Goal: Information Seeking & Learning: Learn about a topic

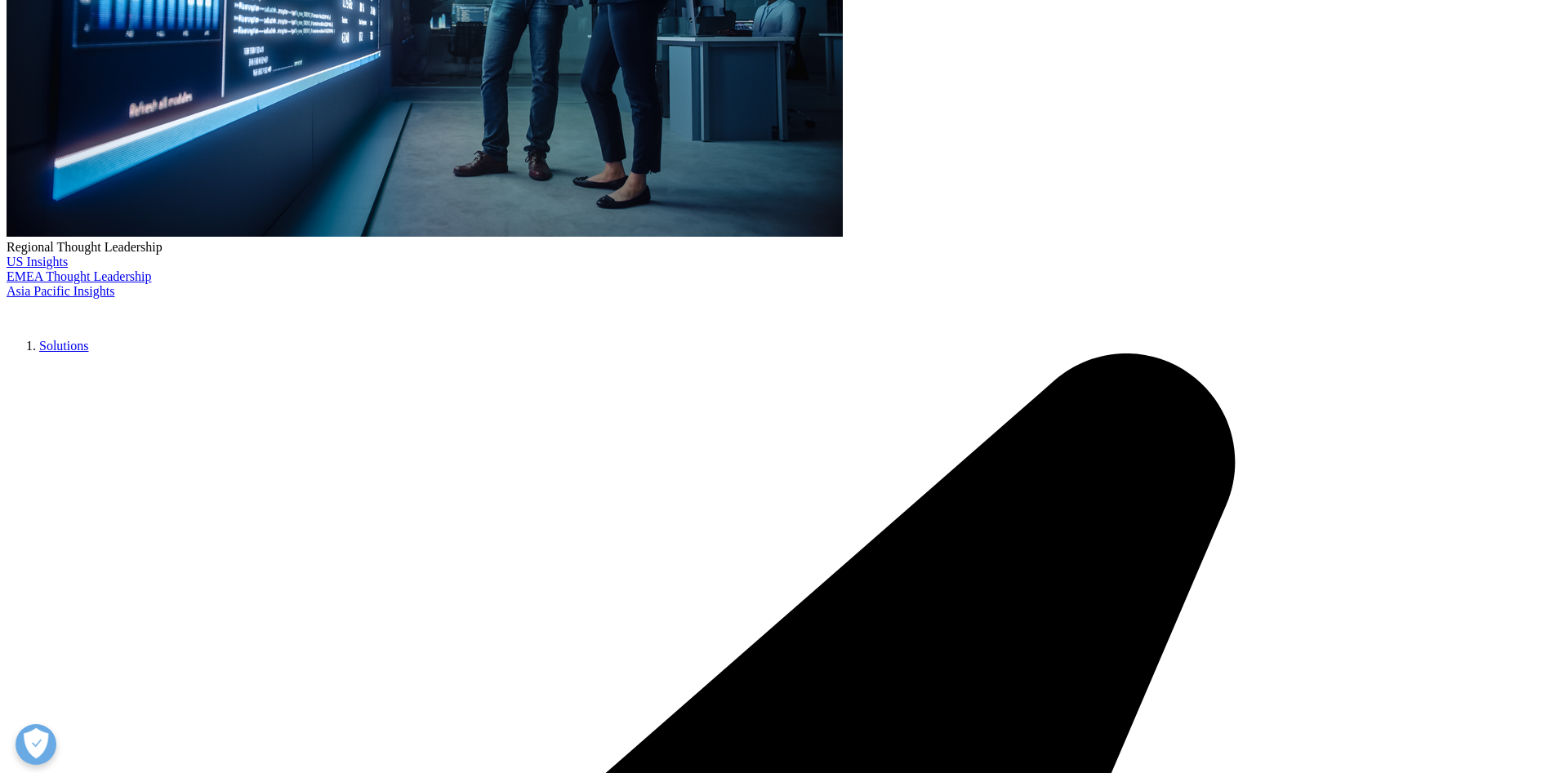
scroll to position [791, 964]
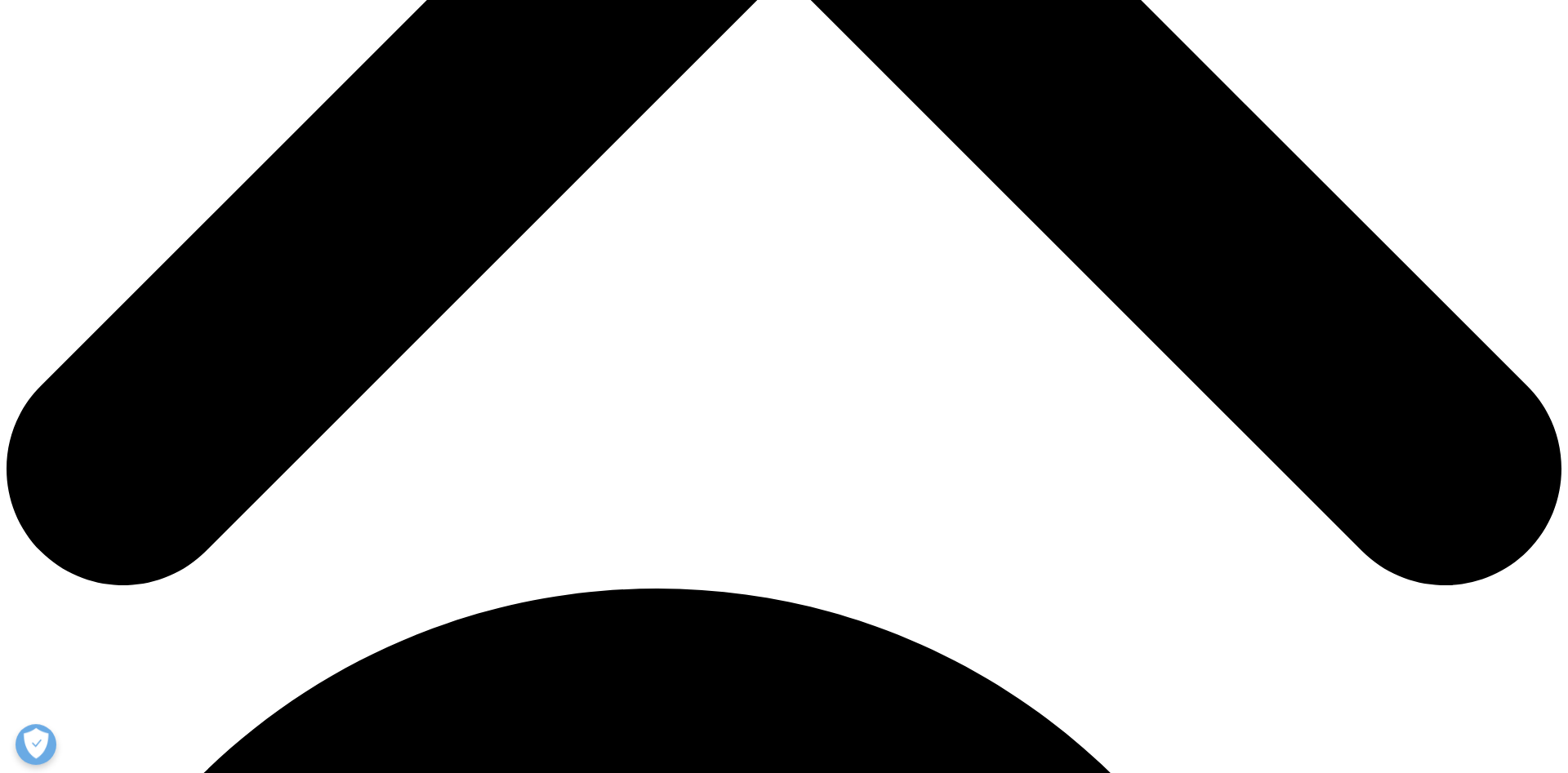
scroll to position [1052, 0]
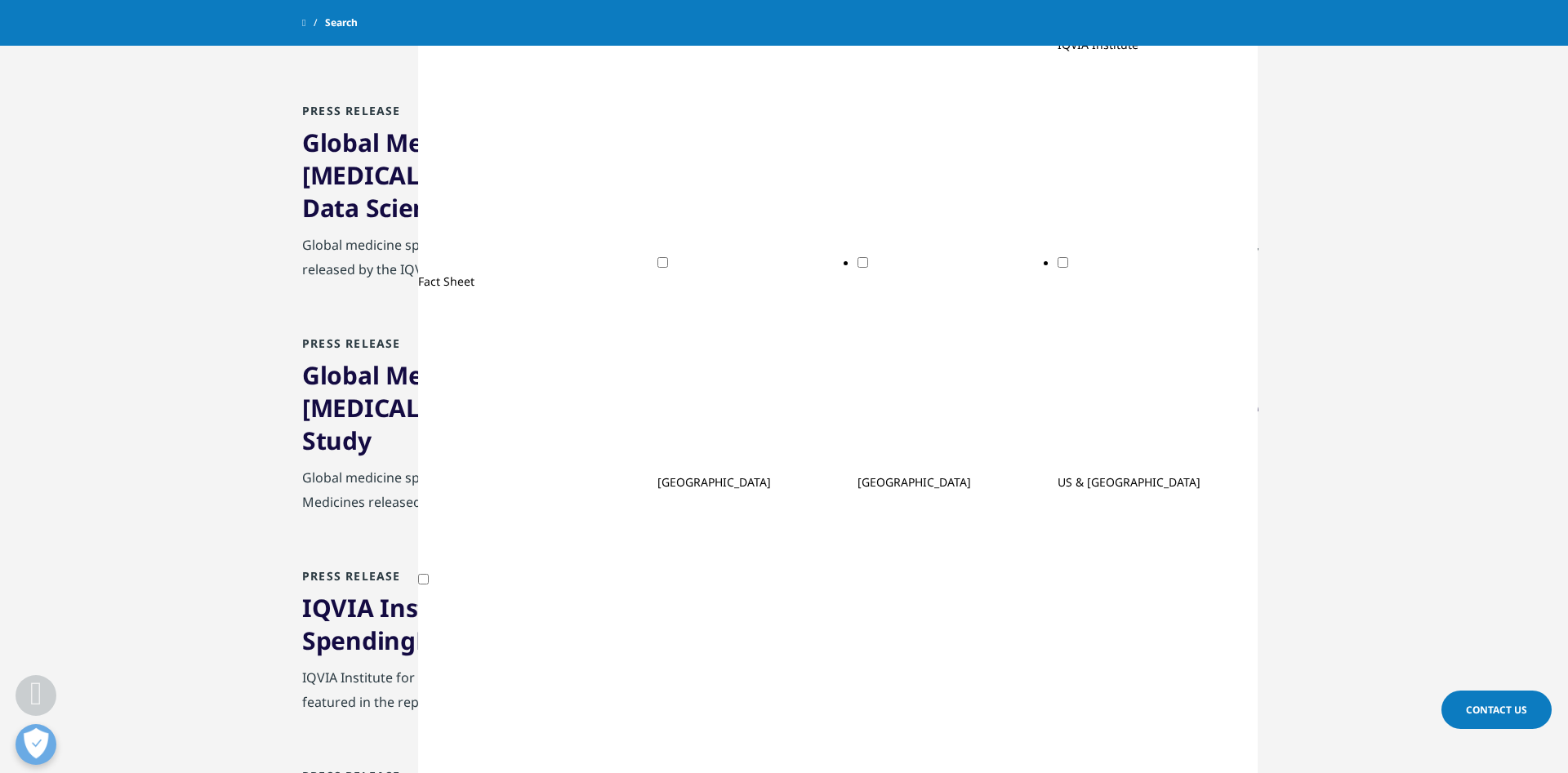
click at [556, 403] on link "Global Medicine Spending to Reach $1.6 Trillion in 2025 Excluding Spending on C…" at bounding box center [780, 408] width 957 height 99
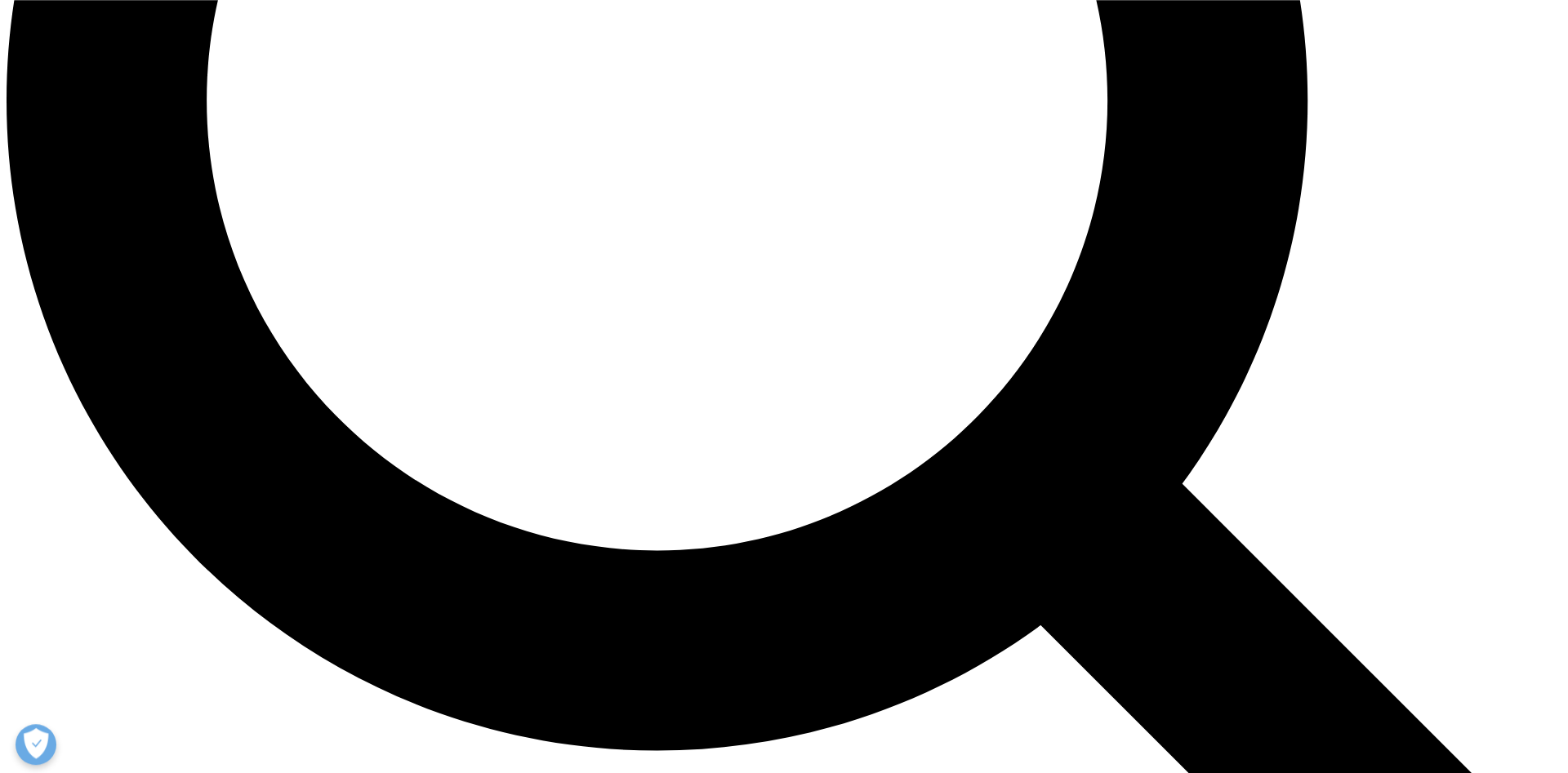
scroll to position [2160, 0]
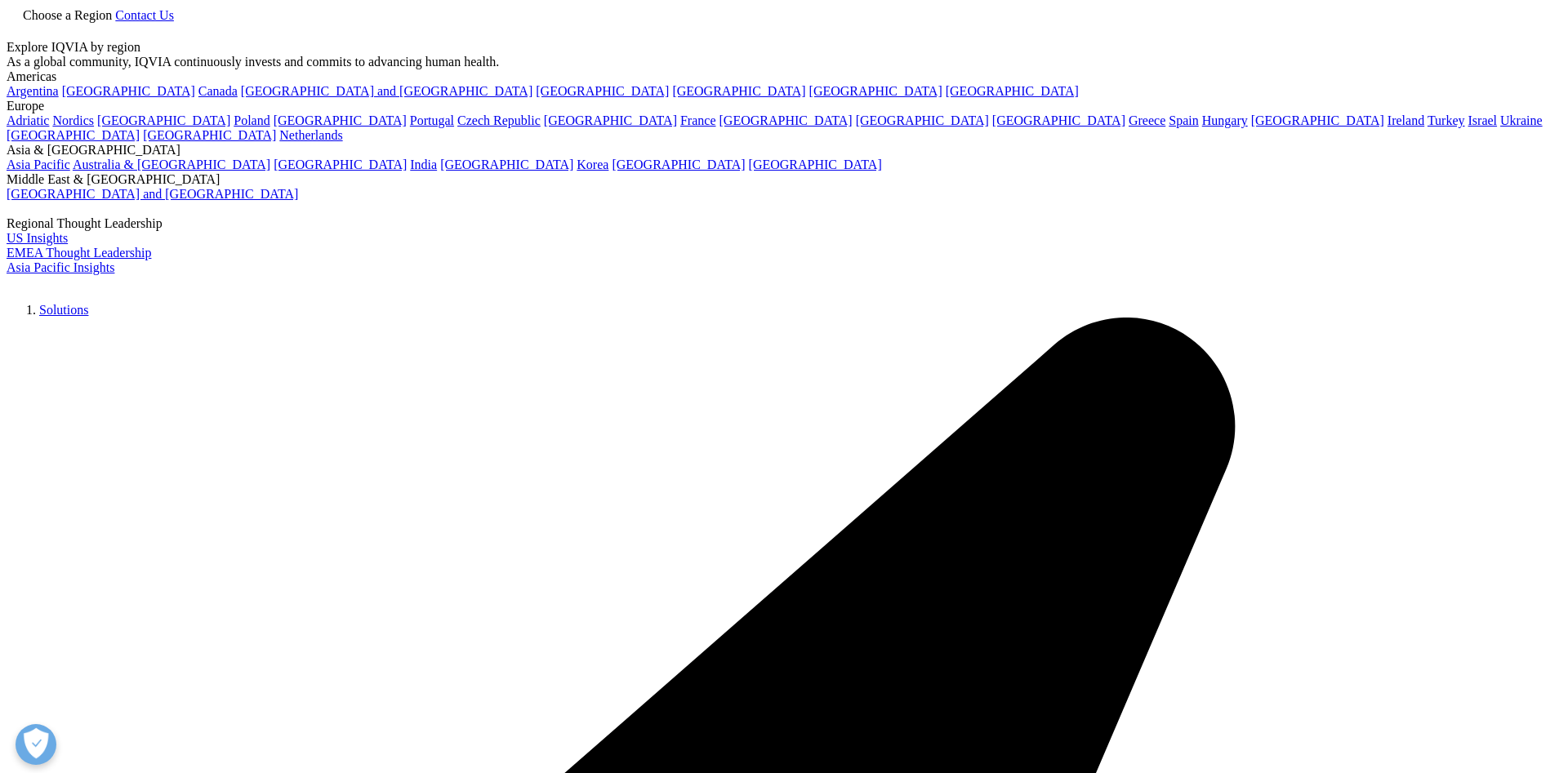
scroll to position [2160, 0]
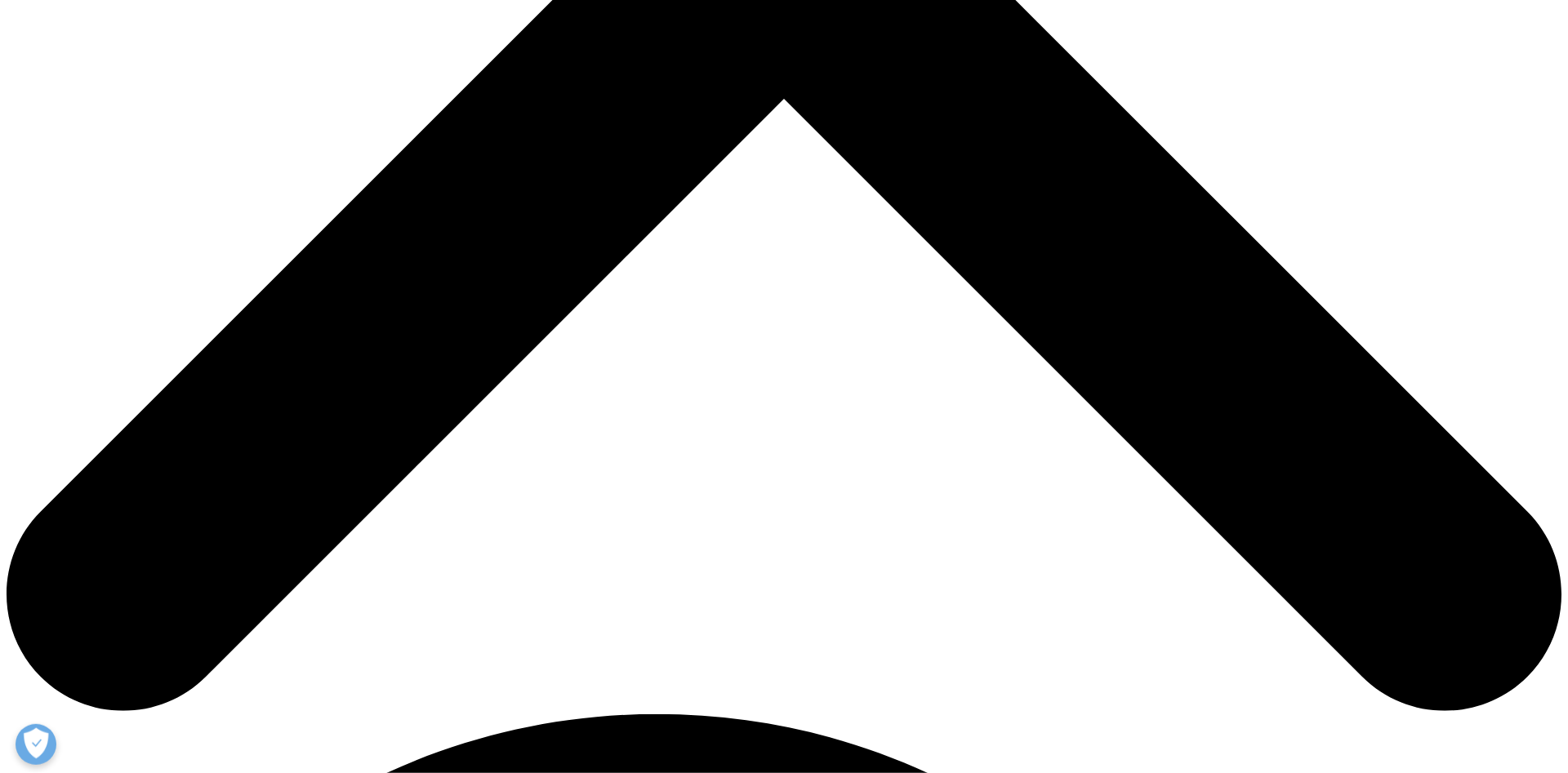
scroll to position [823, 0]
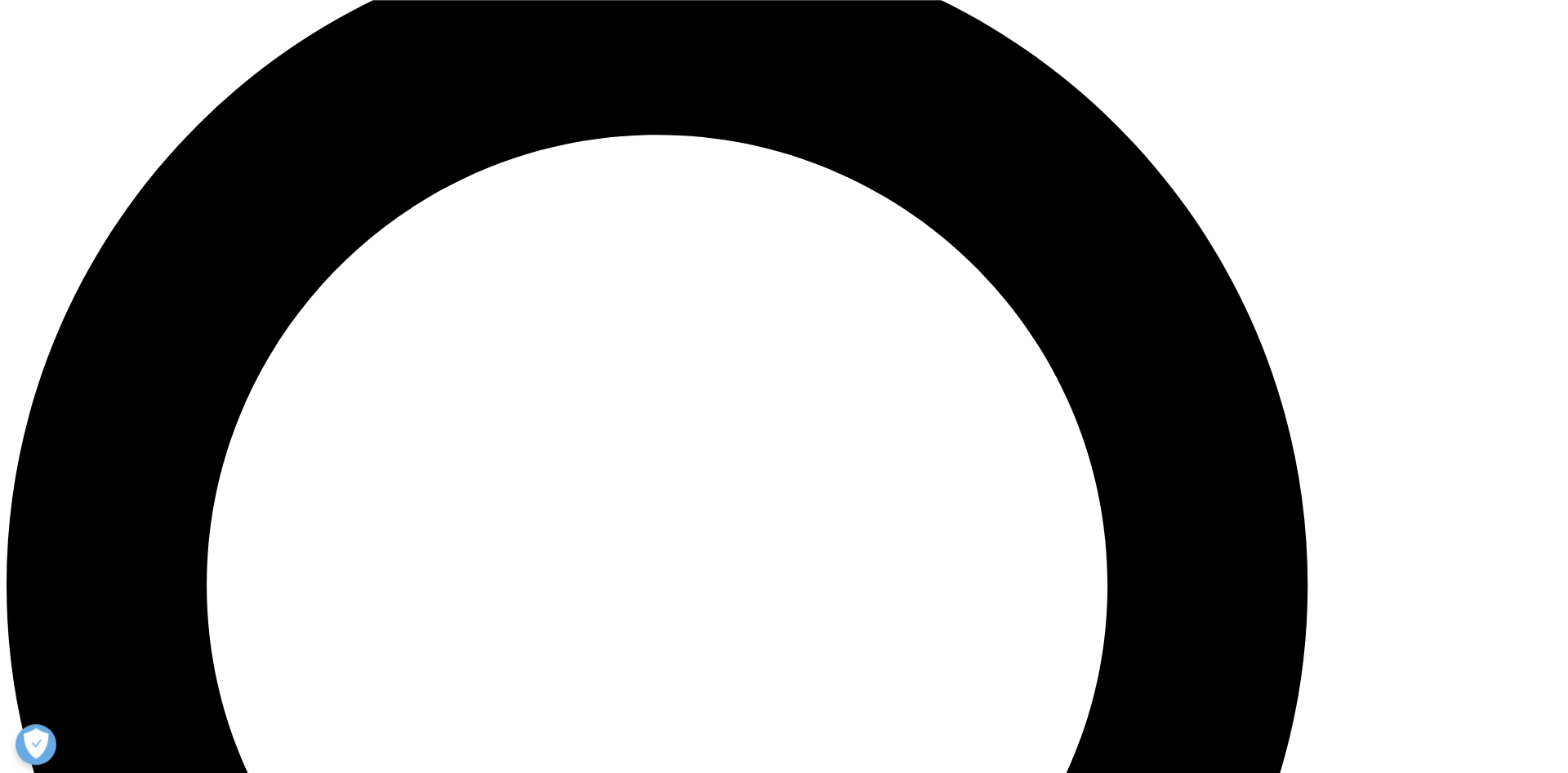
scroll to position [1669, 0]
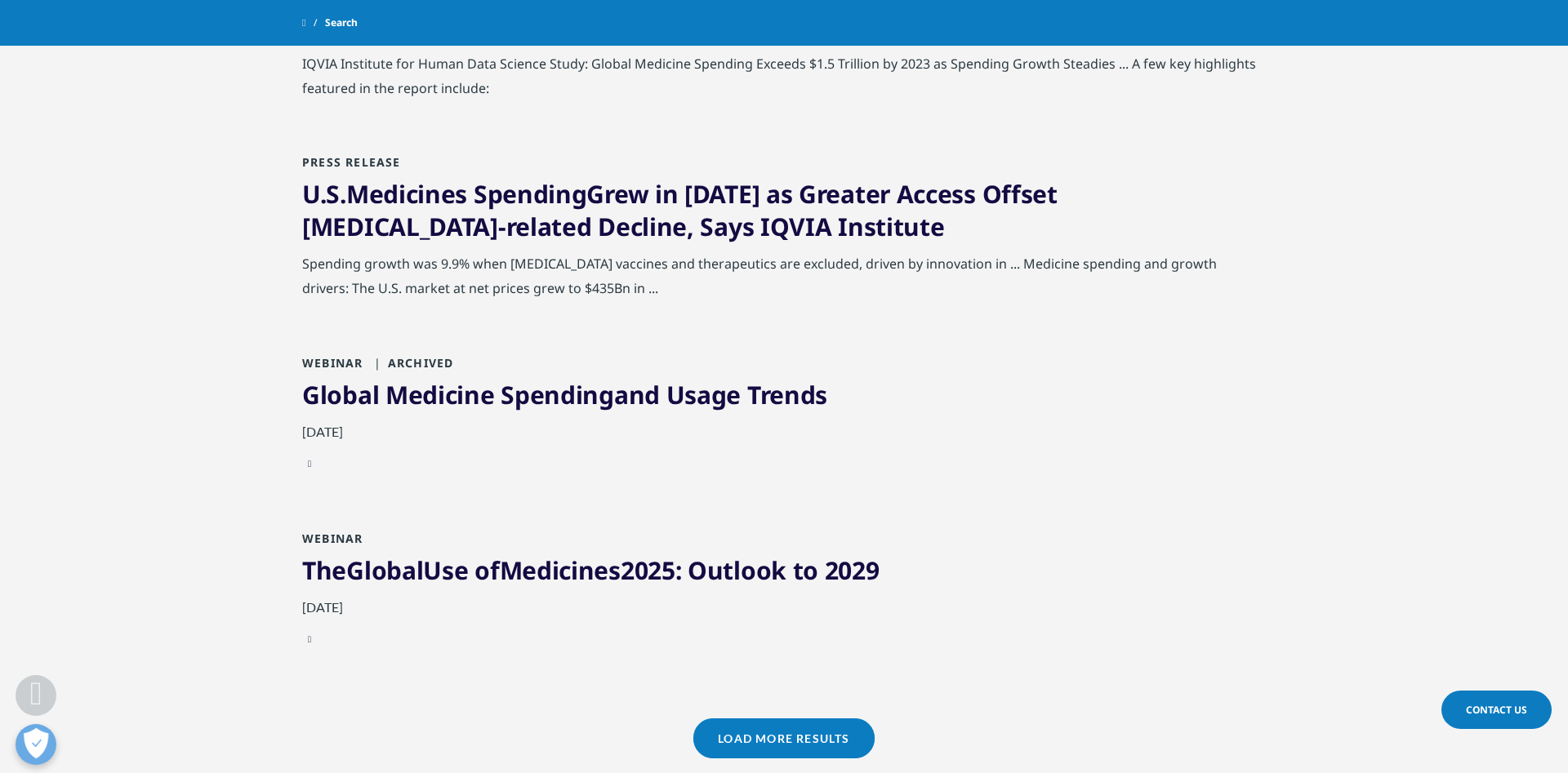
click at [640, 378] on link "Global Medicine Spending and Usage Trends" at bounding box center [565, 394] width 525 height 34
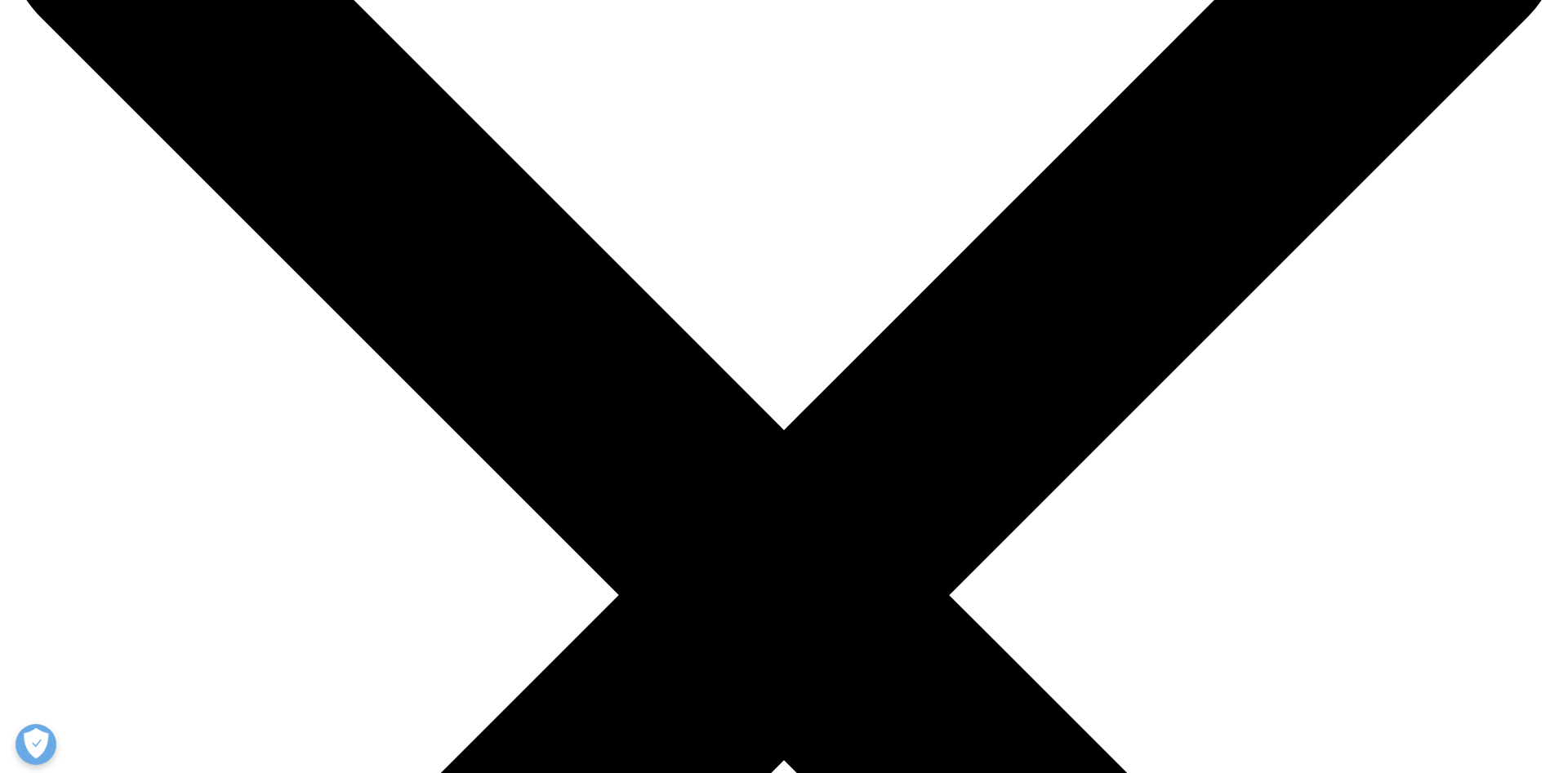
scroll to position [164, 964]
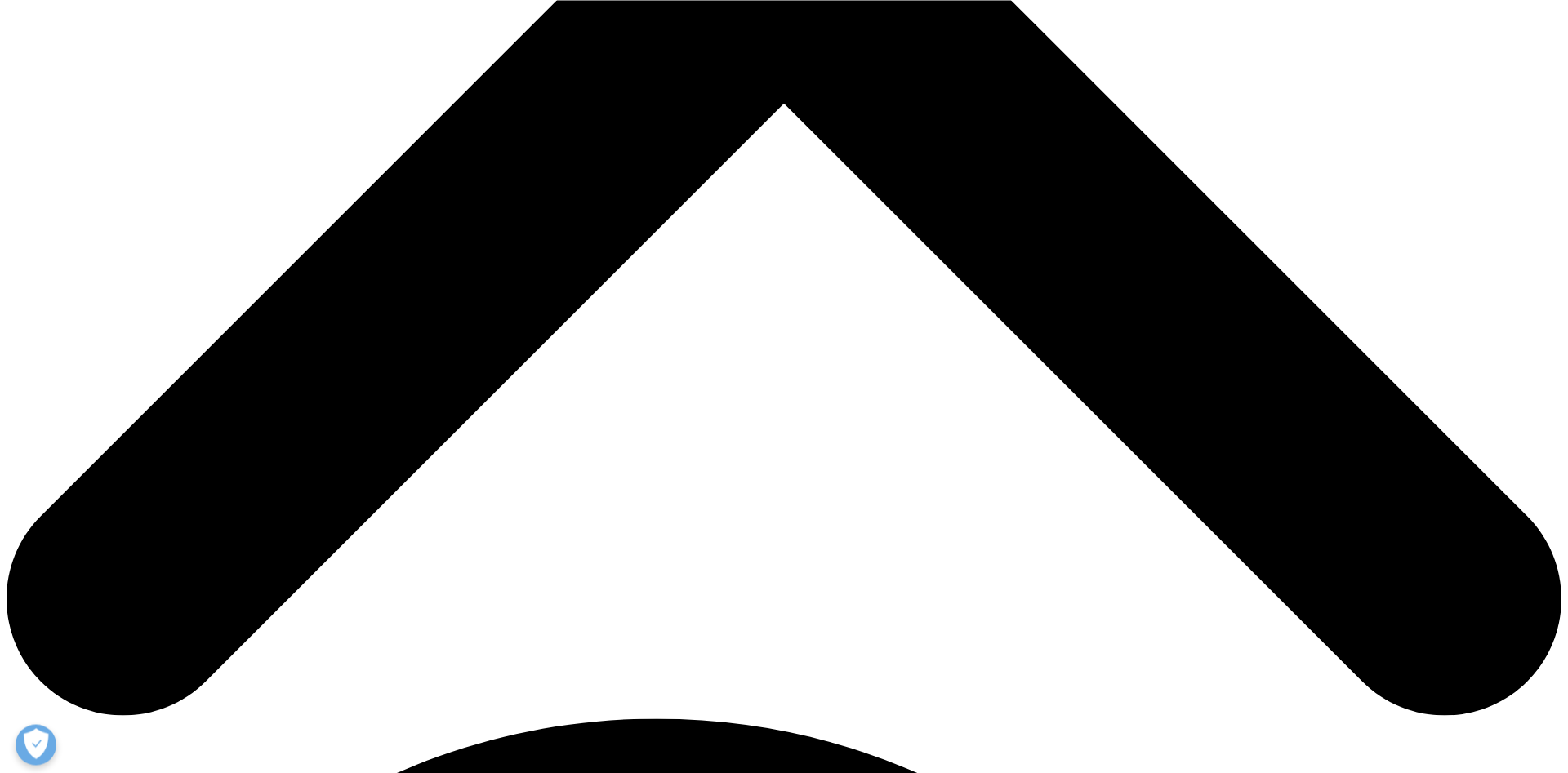
scroll to position [823, 0]
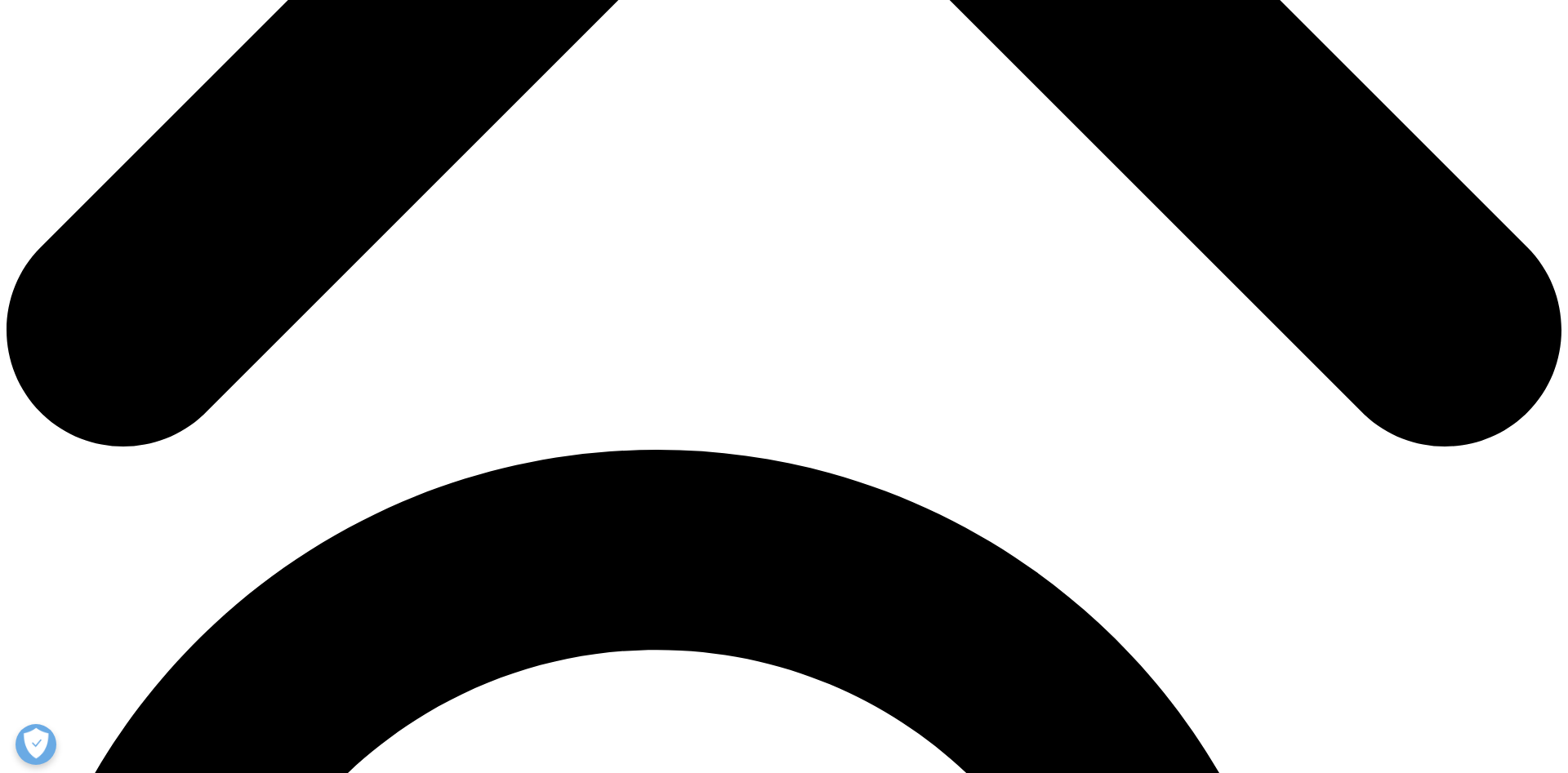
scroll to position [723, 0]
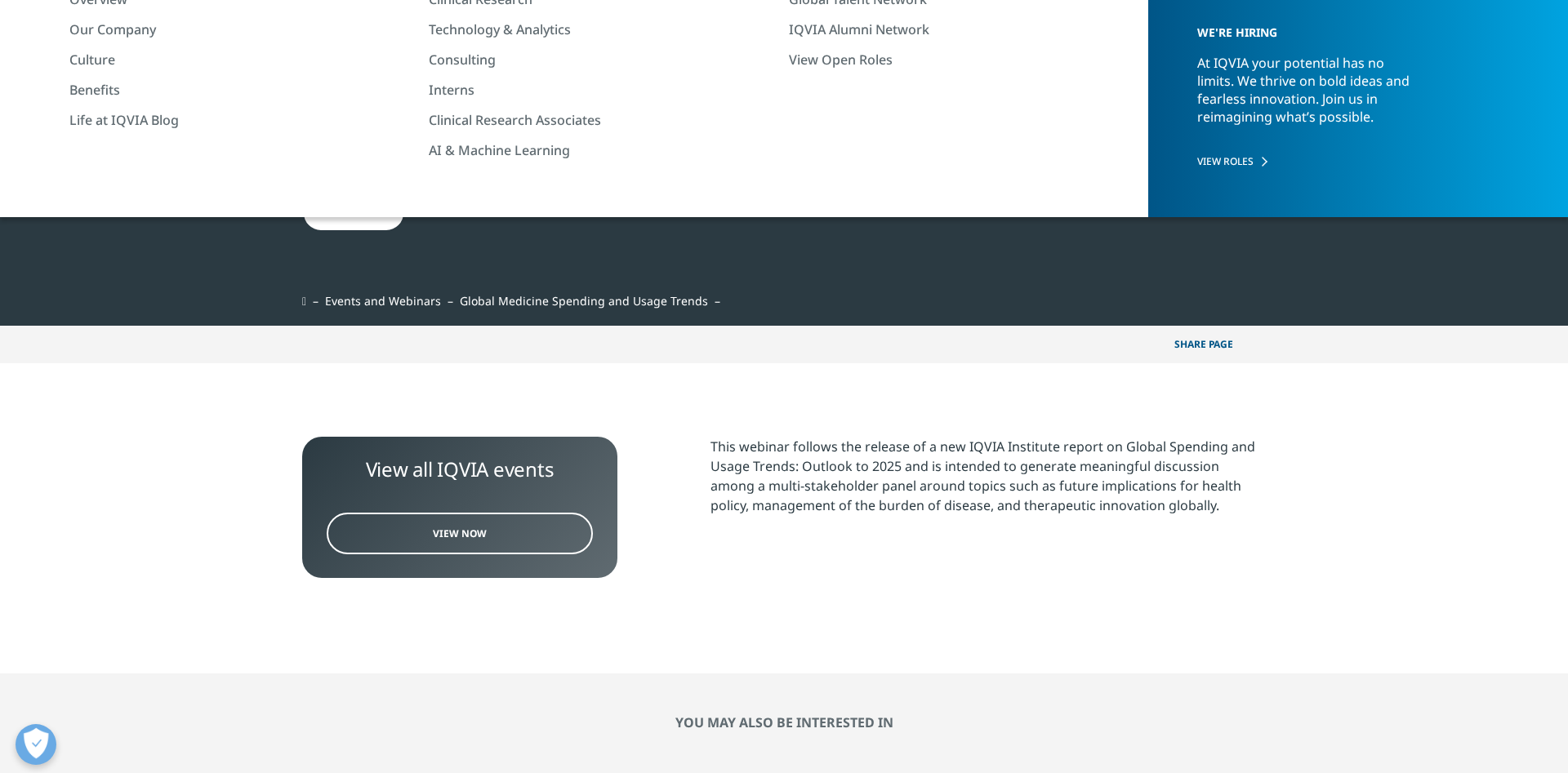
scroll to position [164, 964]
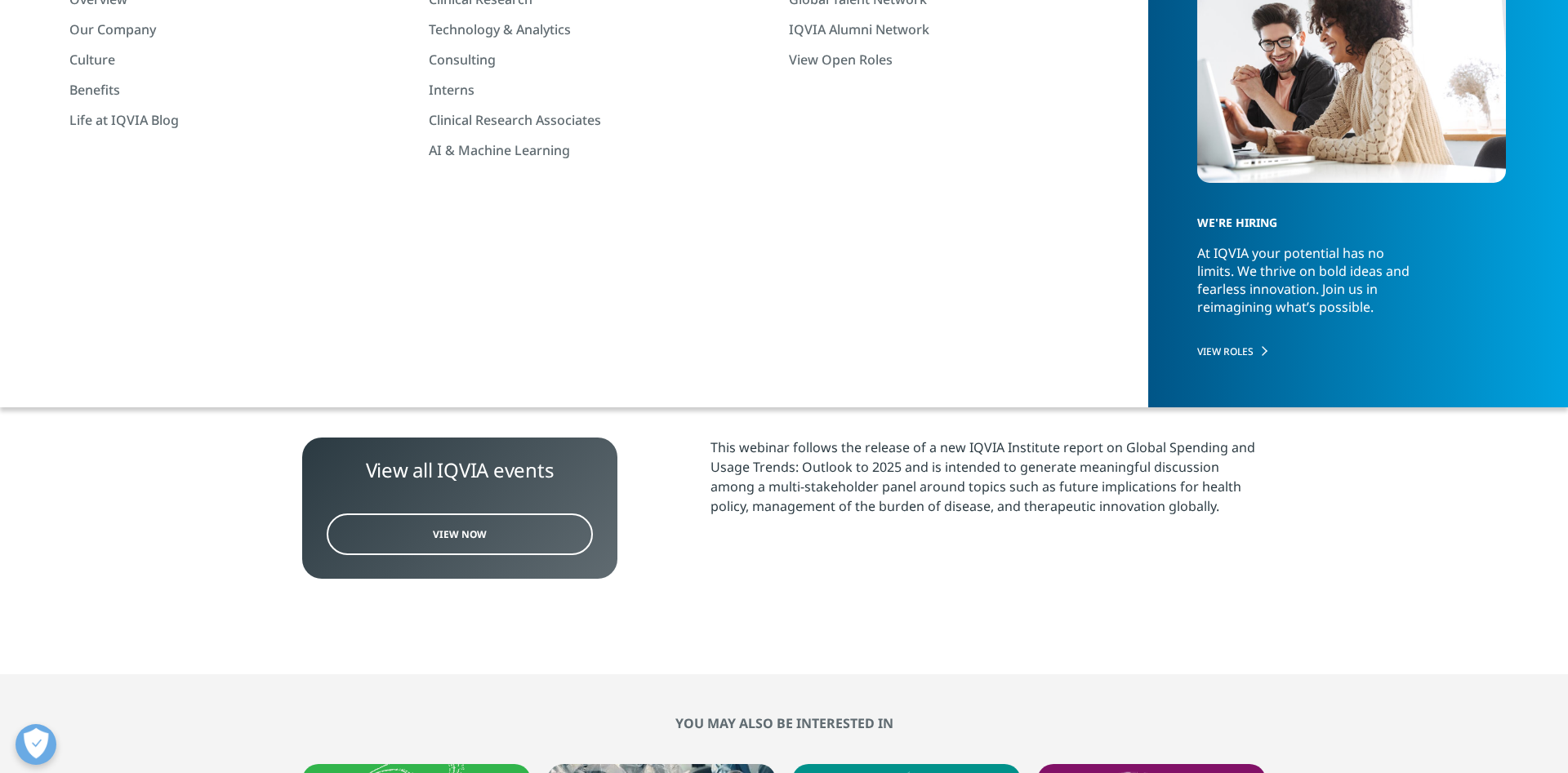
click at [200, 486] on section "View all IQVIA events View Now This webinar follows the release of a new IQVIA …" at bounding box center [784, 520] width 1568 height 310
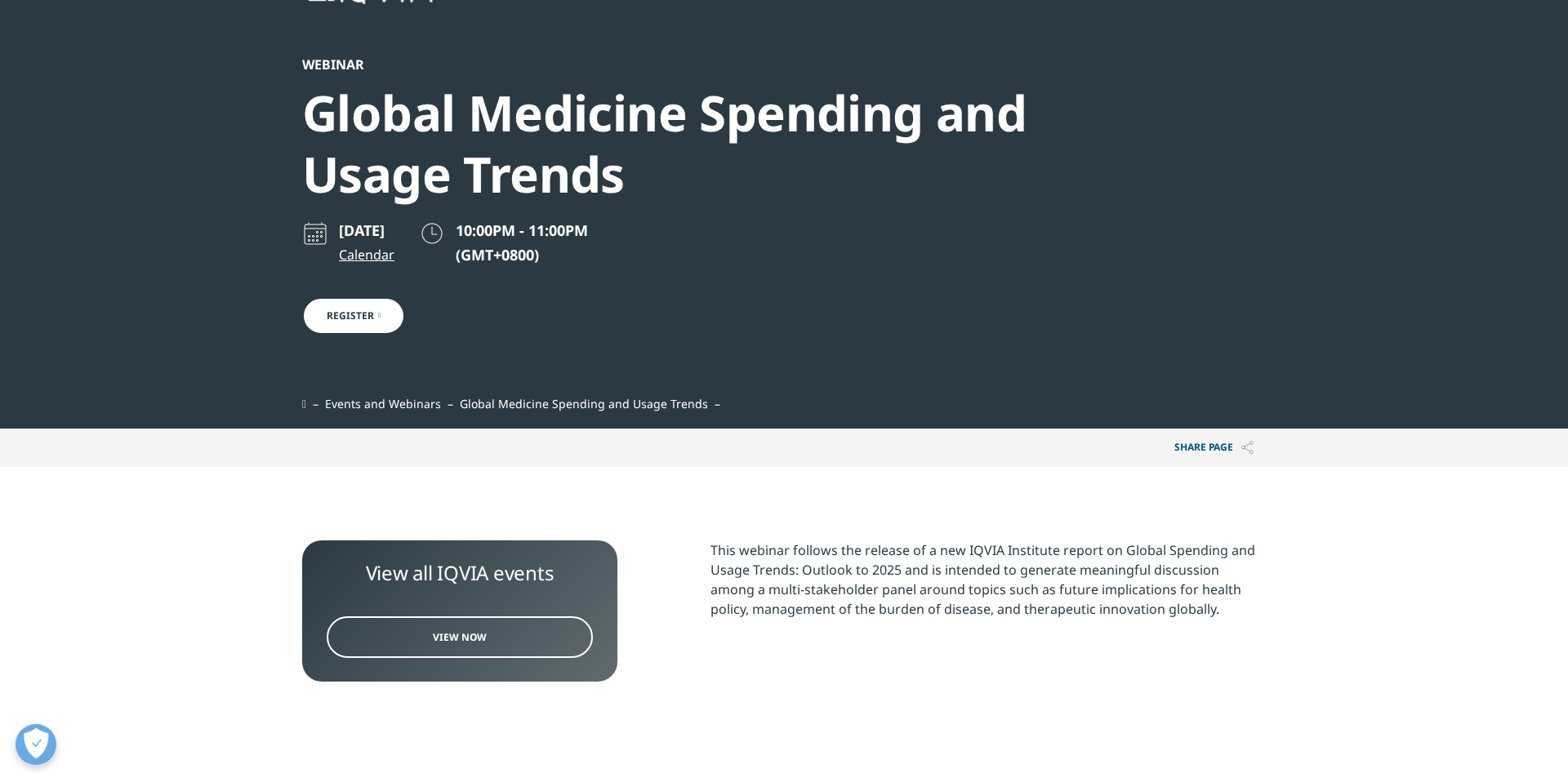
scroll to position [0, 0]
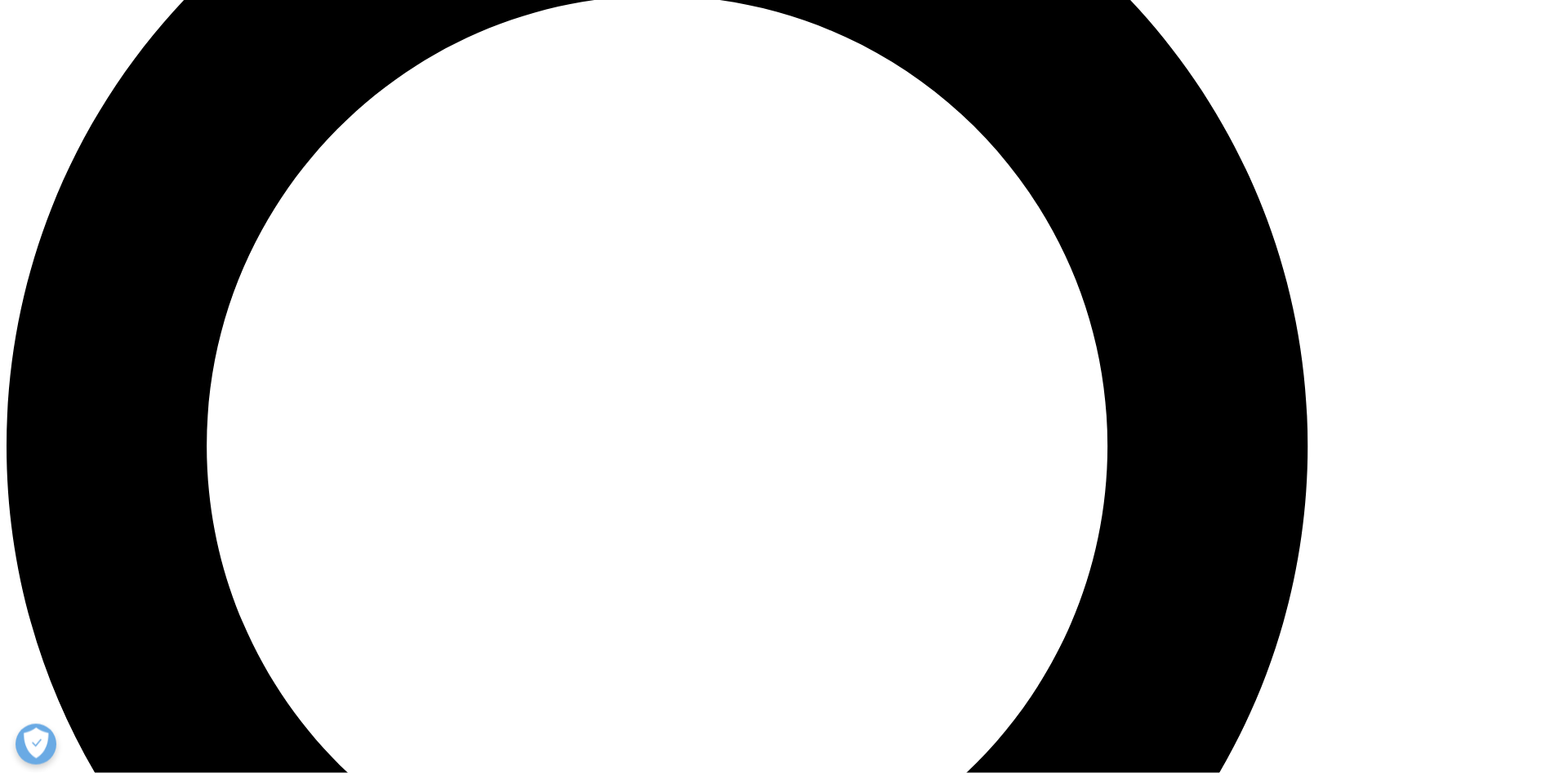
scroll to position [1804, 0]
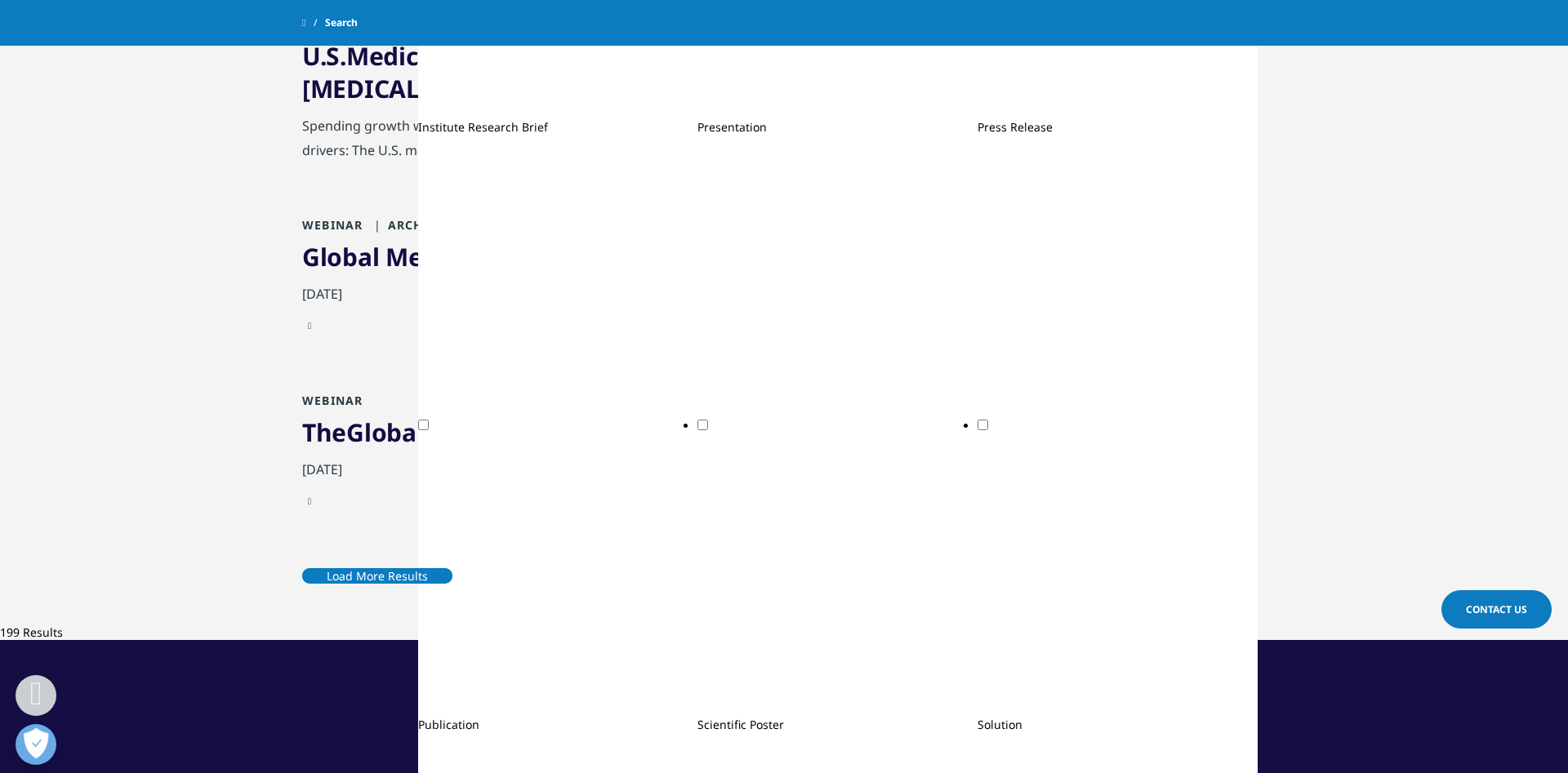
click at [553, 419] on span "Medicines" at bounding box center [559, 436] width 121 height 34
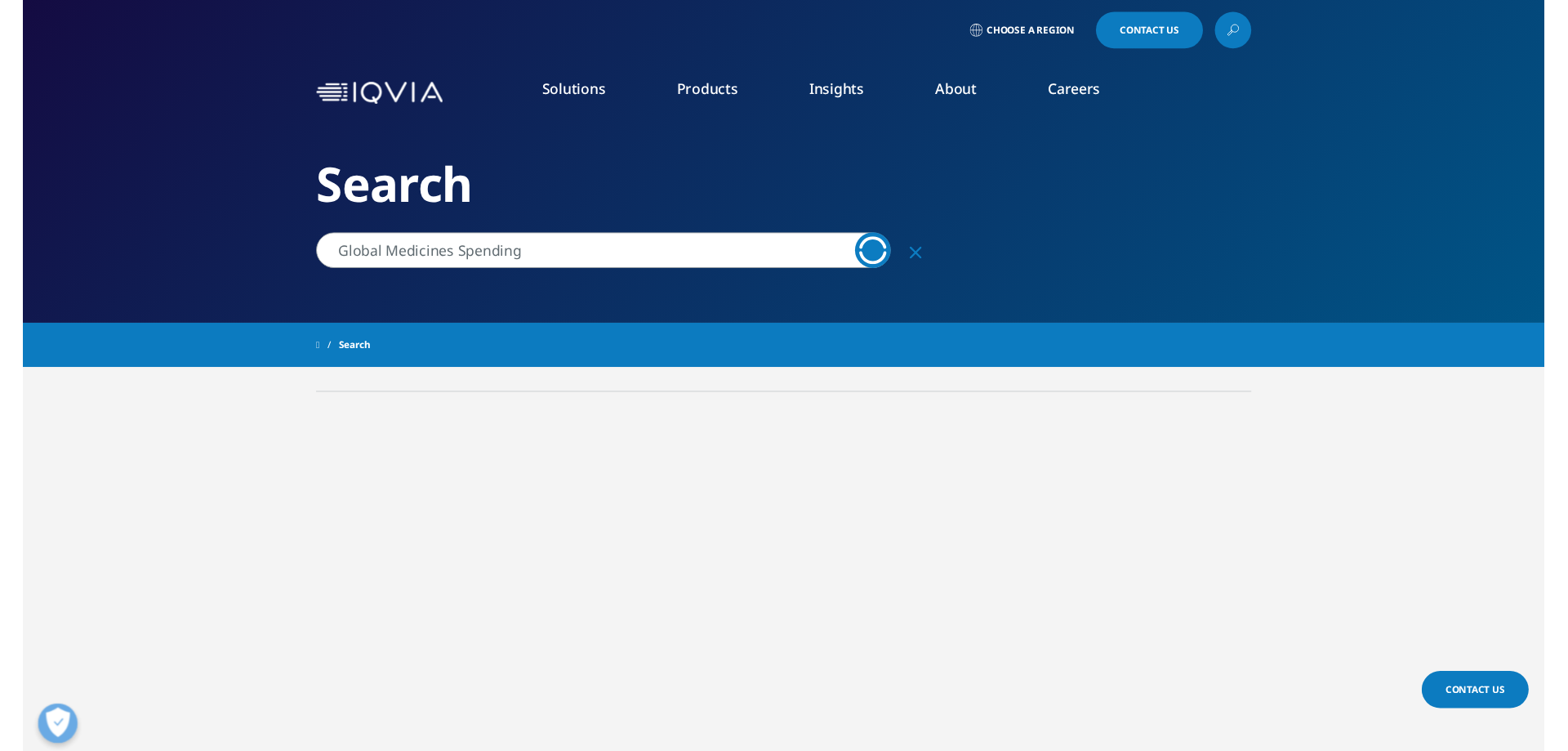
scroll to position [23, 0]
